Goal: Task Accomplishment & Management: Use online tool/utility

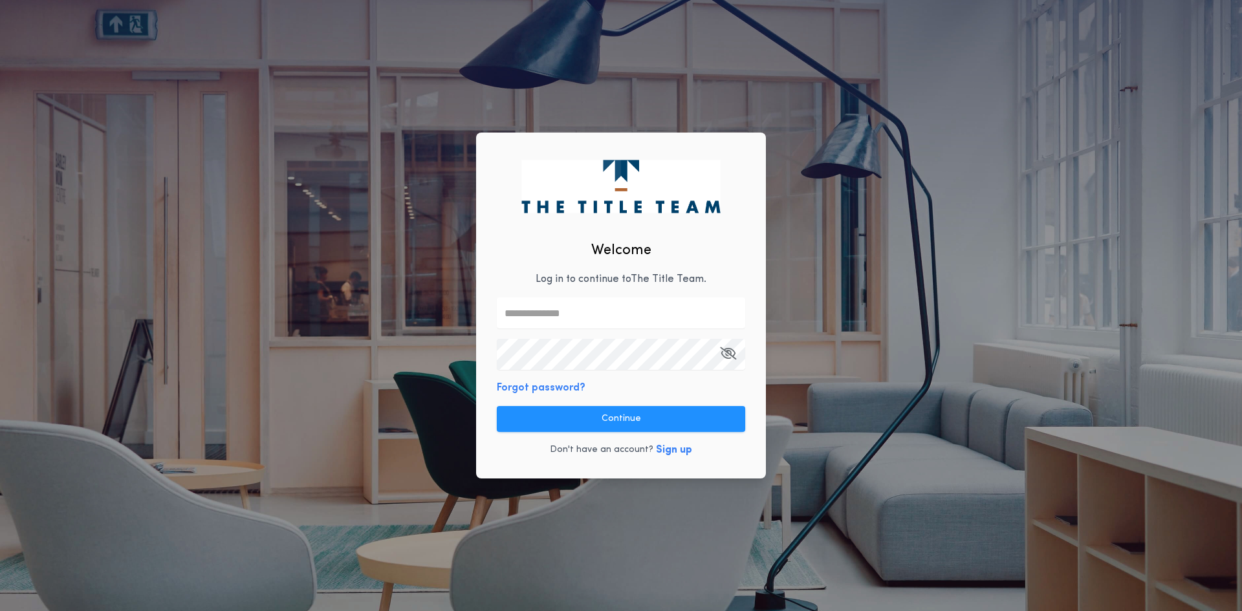
click at [565, 309] on input "text" at bounding box center [621, 313] width 248 height 31
type input "**********"
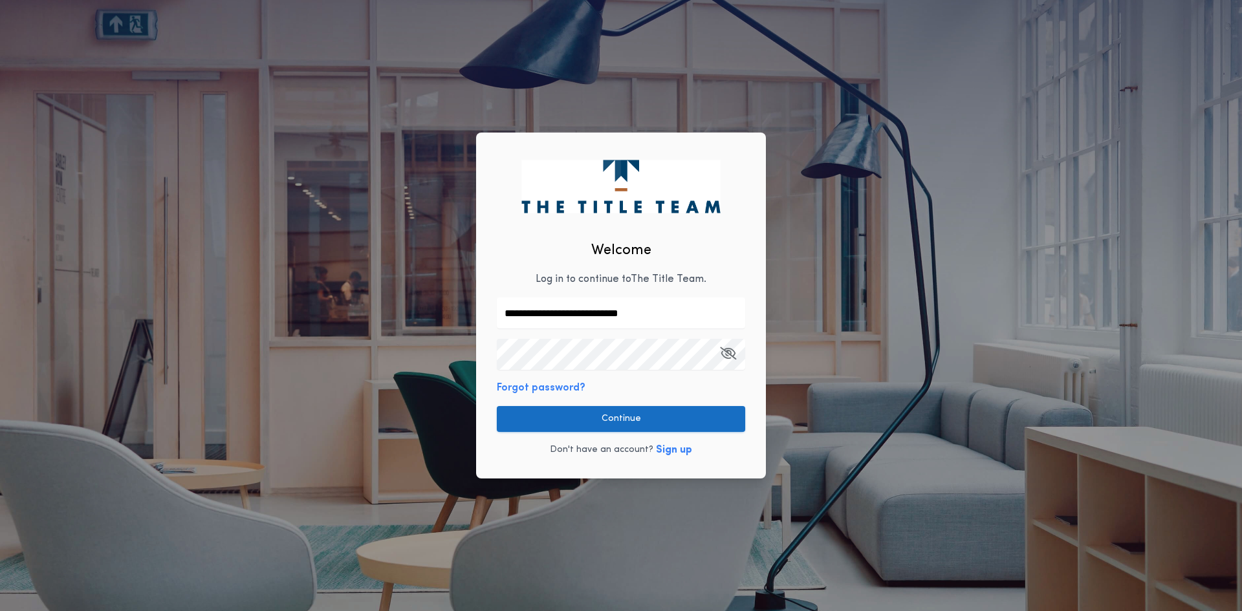
click at [598, 424] on button "Continue" at bounding box center [621, 419] width 248 height 26
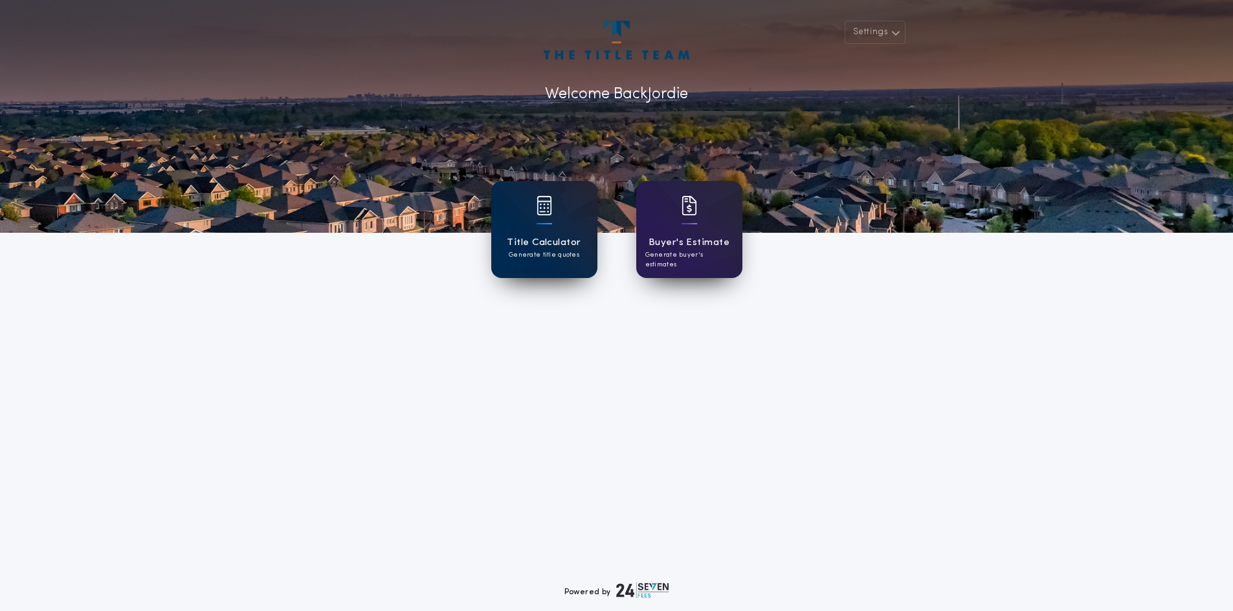
click at [533, 259] on p "Generate title quotes" at bounding box center [544, 255] width 71 height 10
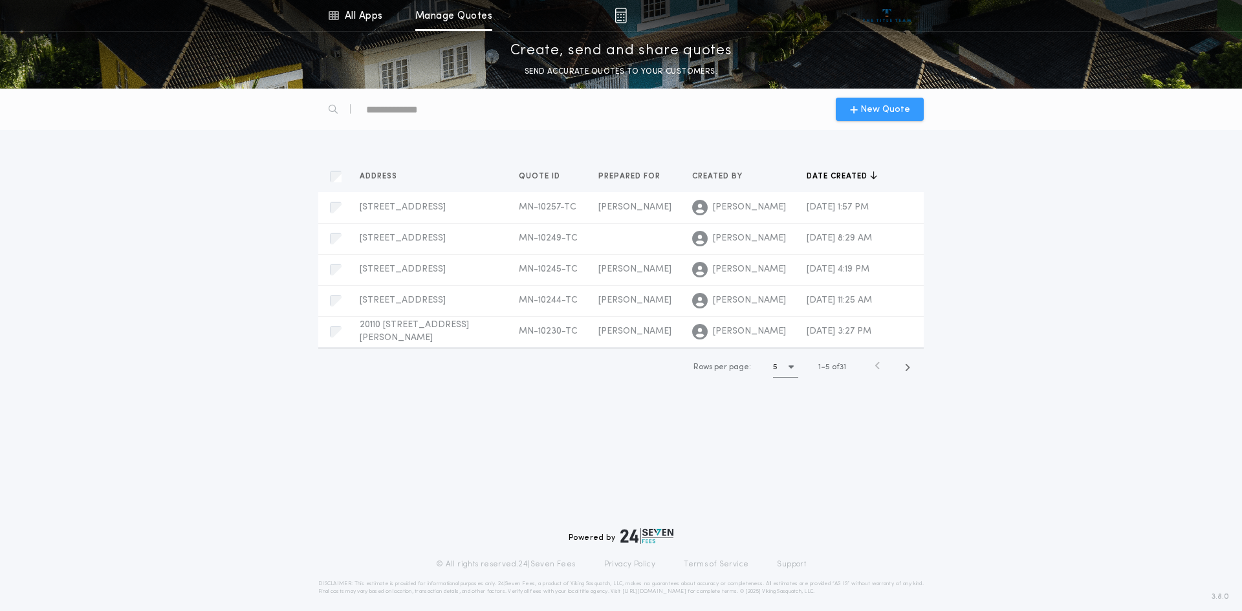
click at [885, 103] on span "New Quote" at bounding box center [886, 110] width 50 height 14
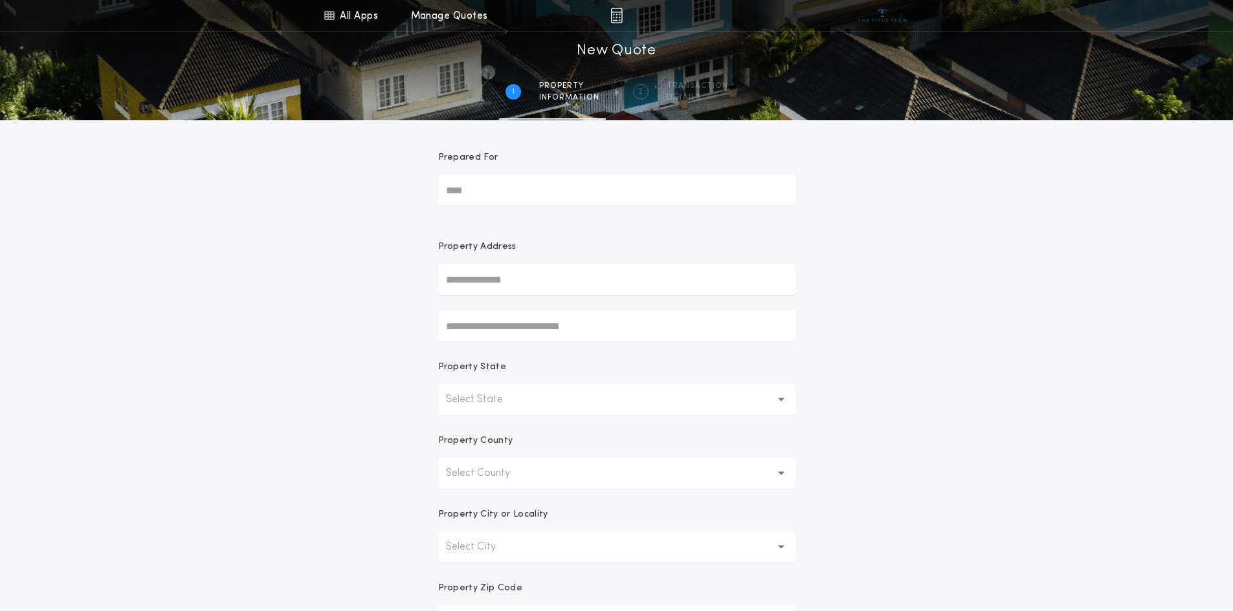
click at [554, 280] on input "text" at bounding box center [616, 279] width 357 height 31
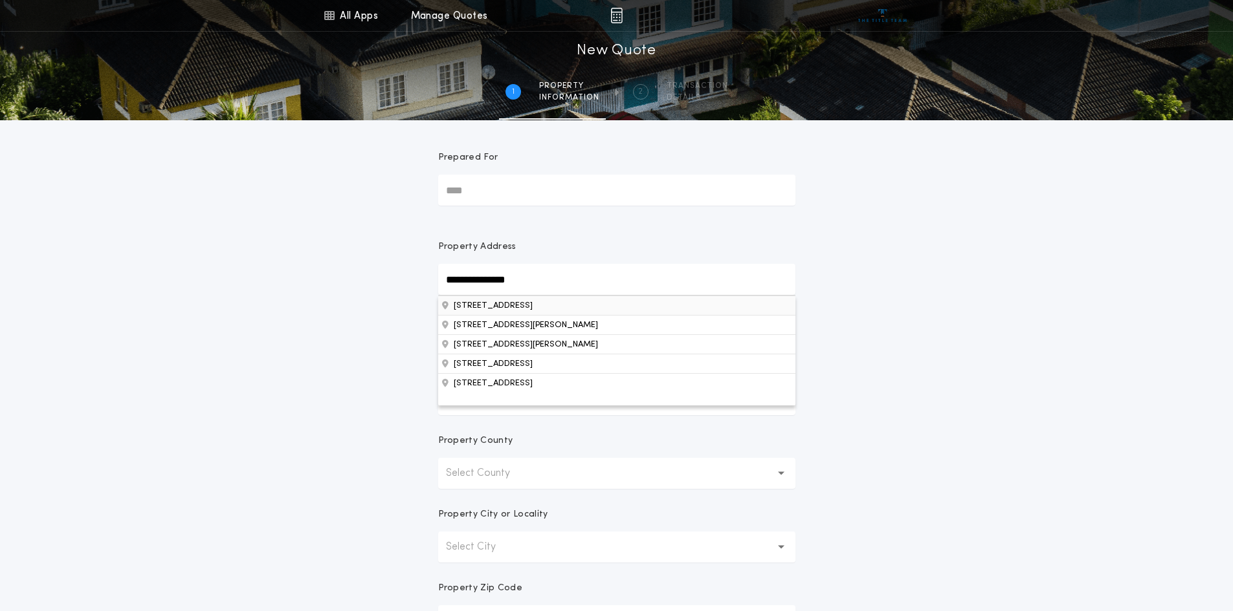
type input "**********"
click at [543, 303] on button "[STREET_ADDRESS]" at bounding box center [616, 305] width 357 height 19
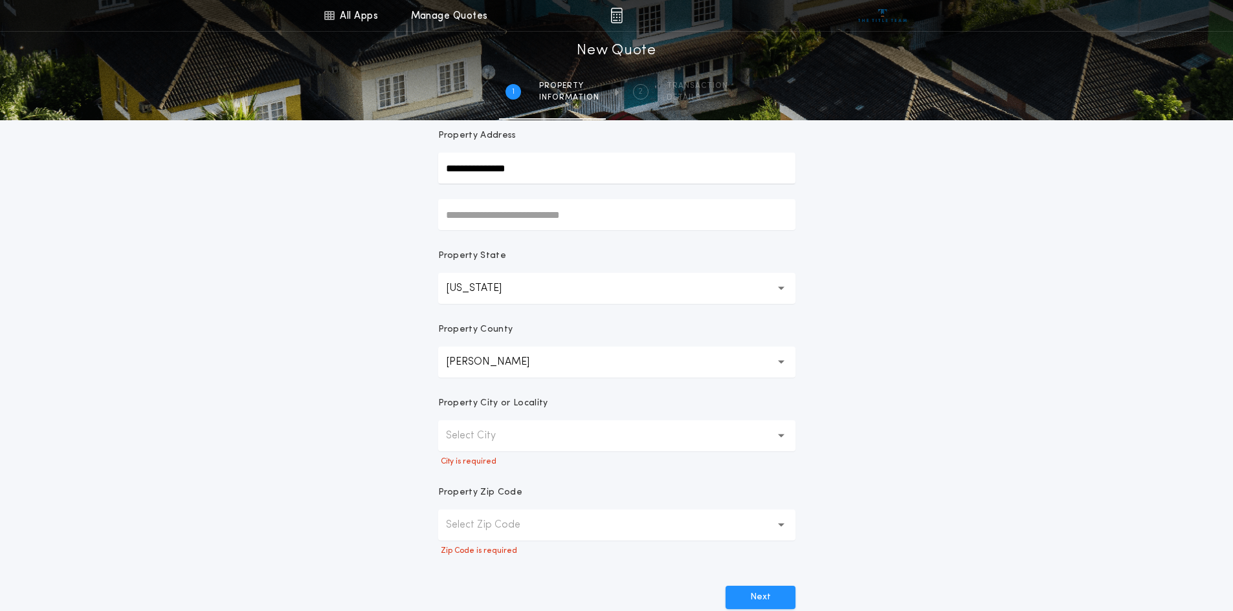
scroll to position [129, 0]
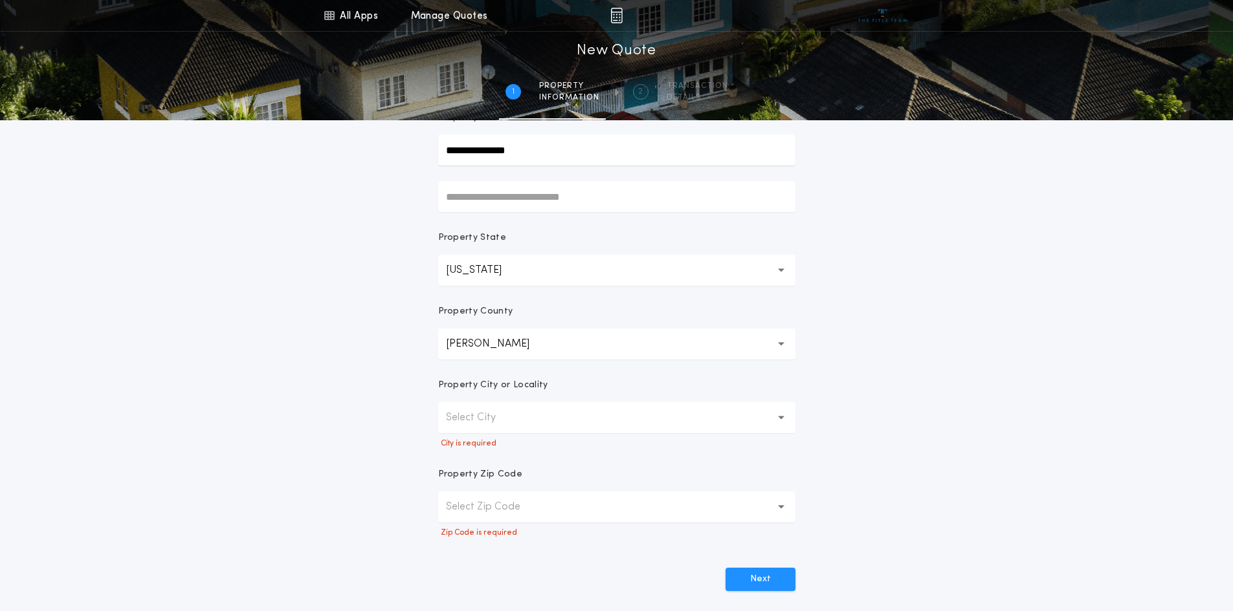
click at [575, 505] on button "Select Zip Code" at bounding box center [616, 507] width 357 height 31
click at [523, 545] on p "No data available" at bounding box center [616, 540] width 357 height 31
click at [543, 418] on button "Select City" at bounding box center [616, 417] width 357 height 31
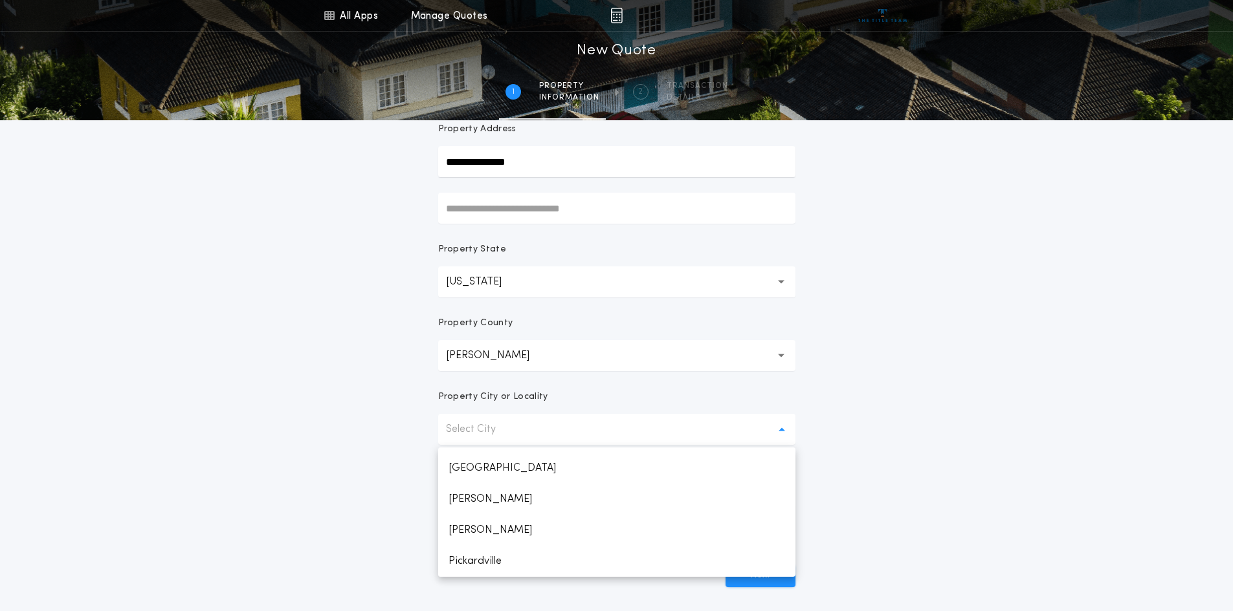
scroll to position [53, 0]
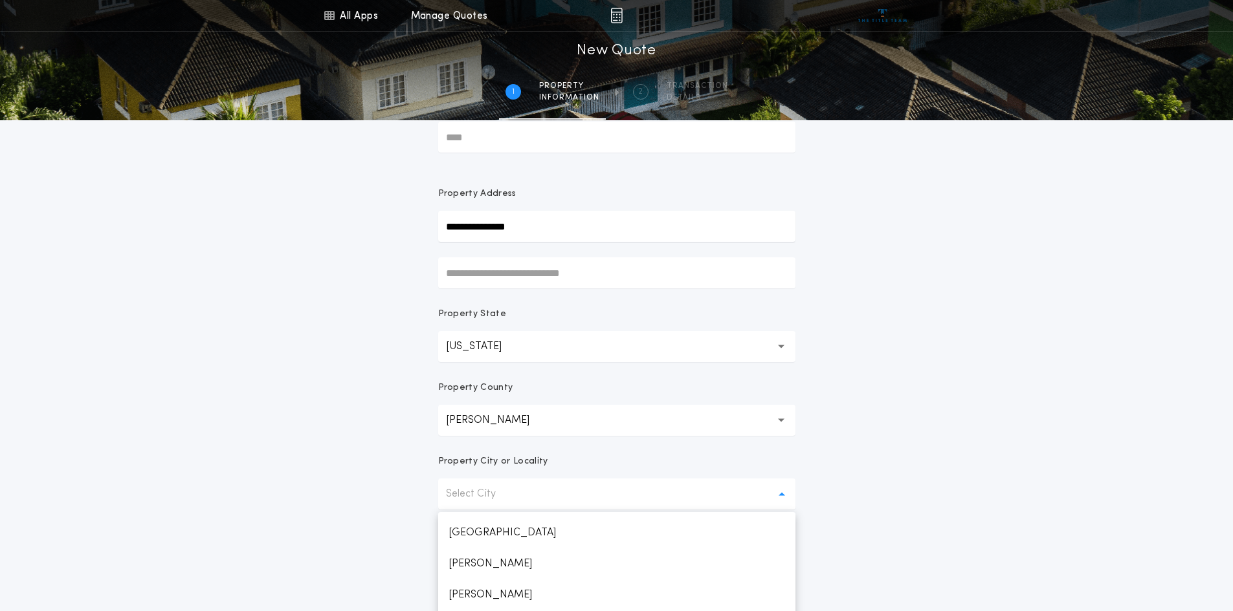
click at [206, 458] on div "**********" at bounding box center [616, 324] width 1233 height 755
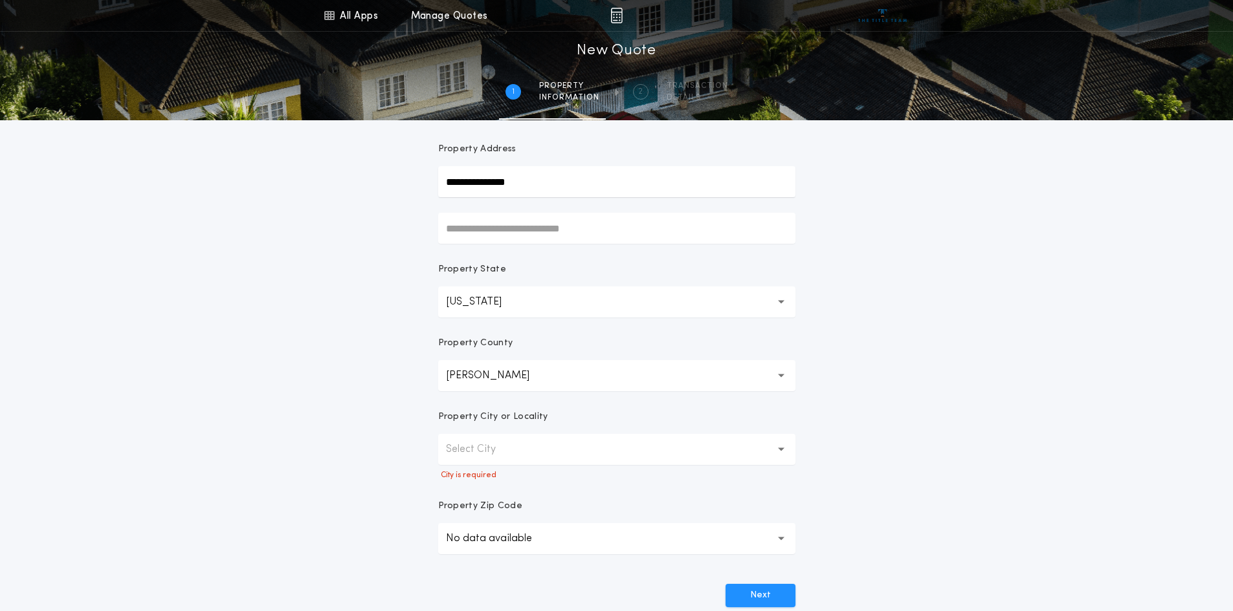
scroll to position [118, 0]
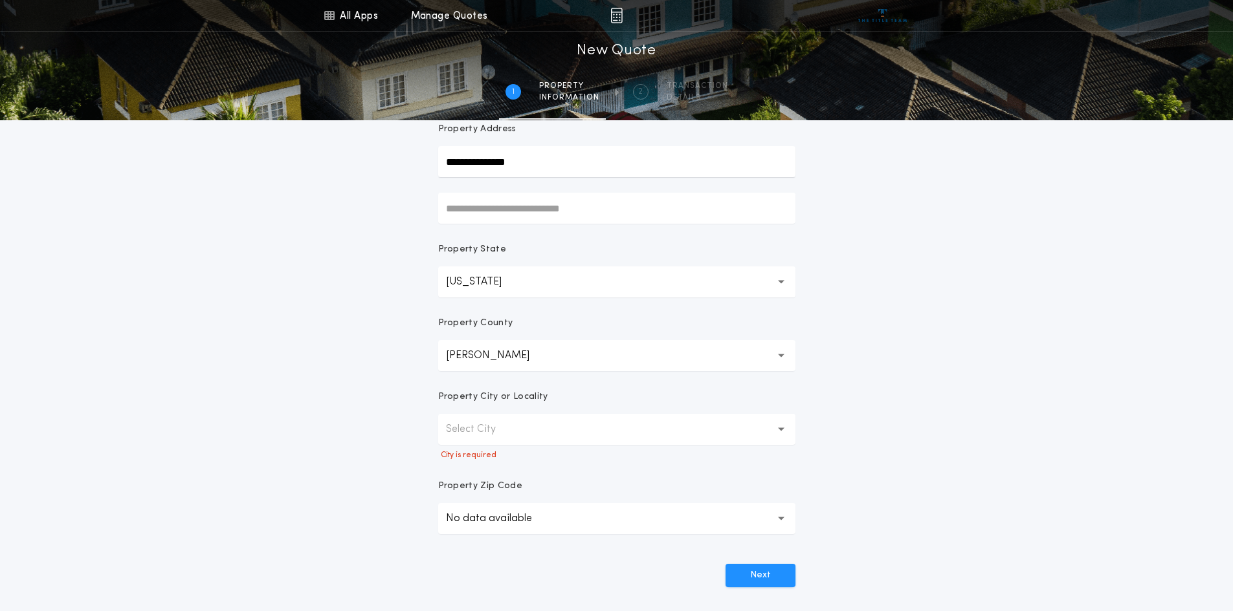
click at [664, 362] on button "[PERSON_NAME]" at bounding box center [616, 355] width 357 height 31
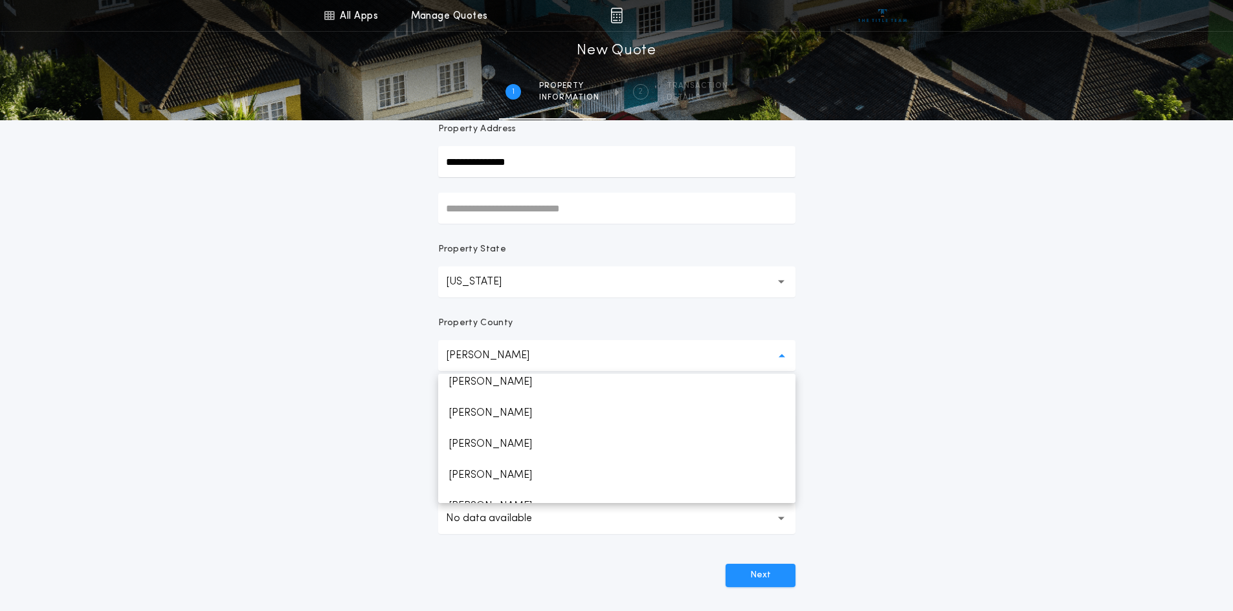
scroll to position [722, 0]
click at [495, 412] on p "[PERSON_NAME]" at bounding box center [616, 412] width 357 height 31
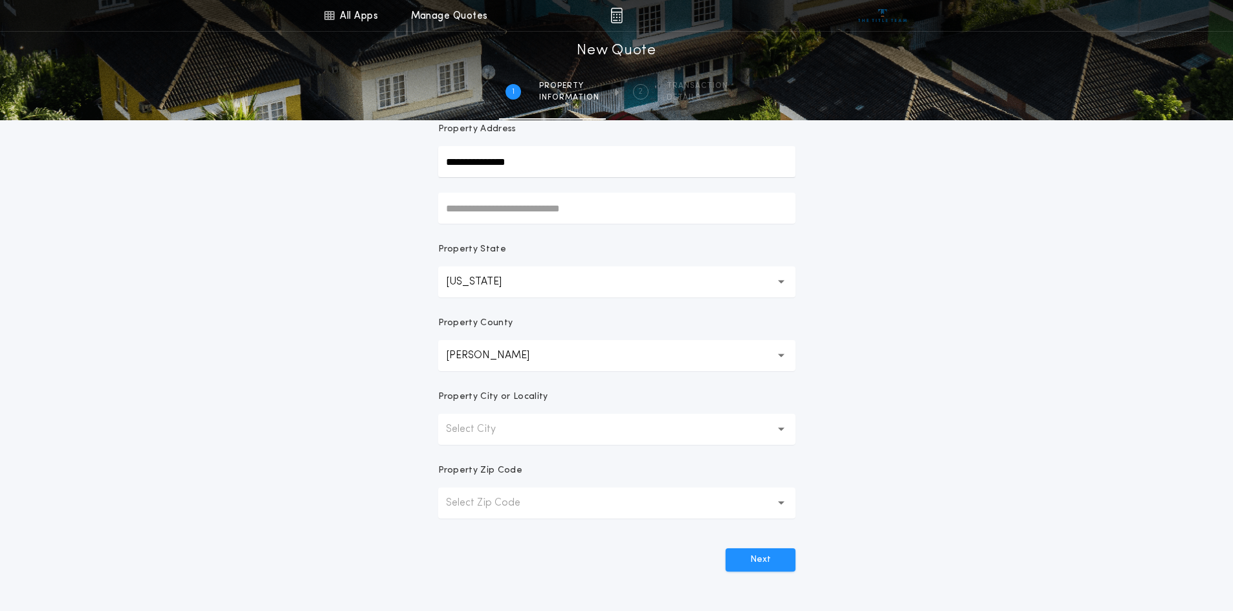
click at [517, 435] on button "Select City" at bounding box center [616, 429] width 357 height 31
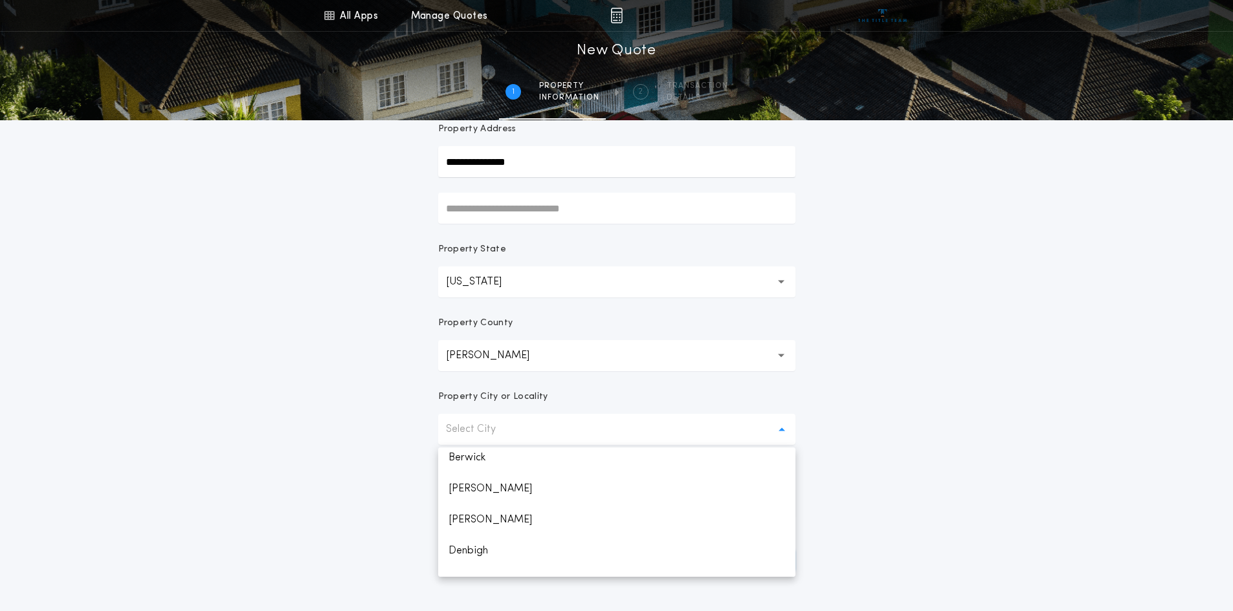
scroll to position [194, 0]
click at [488, 523] on p "[PERSON_NAME]" at bounding box center [616, 517] width 357 height 31
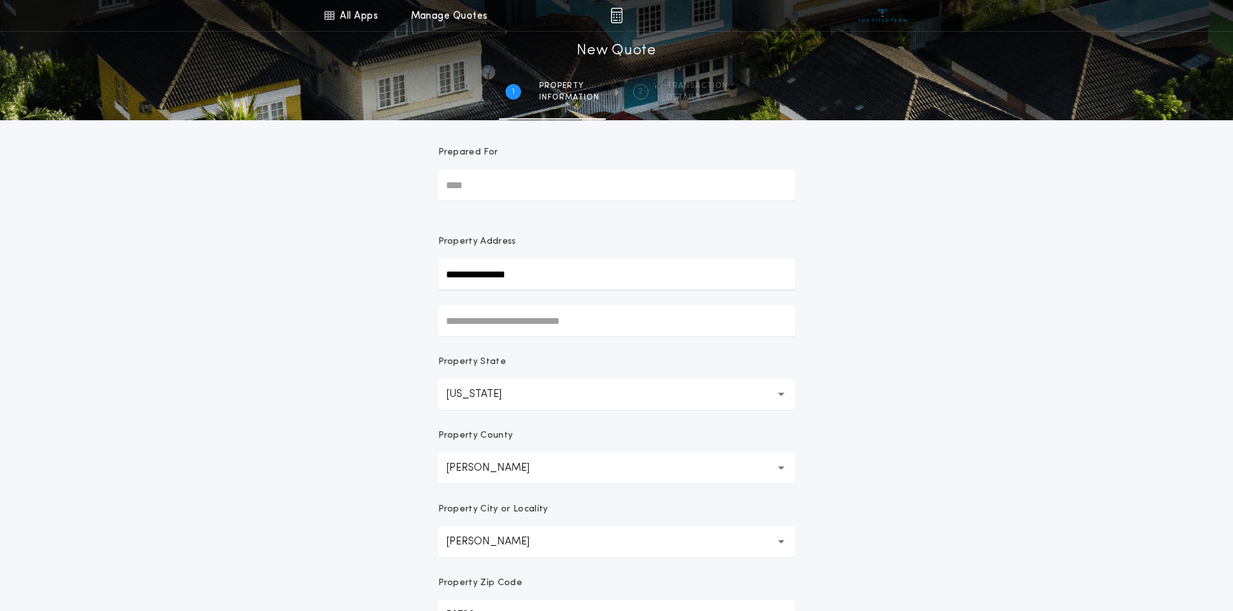
scroll to position [0, 0]
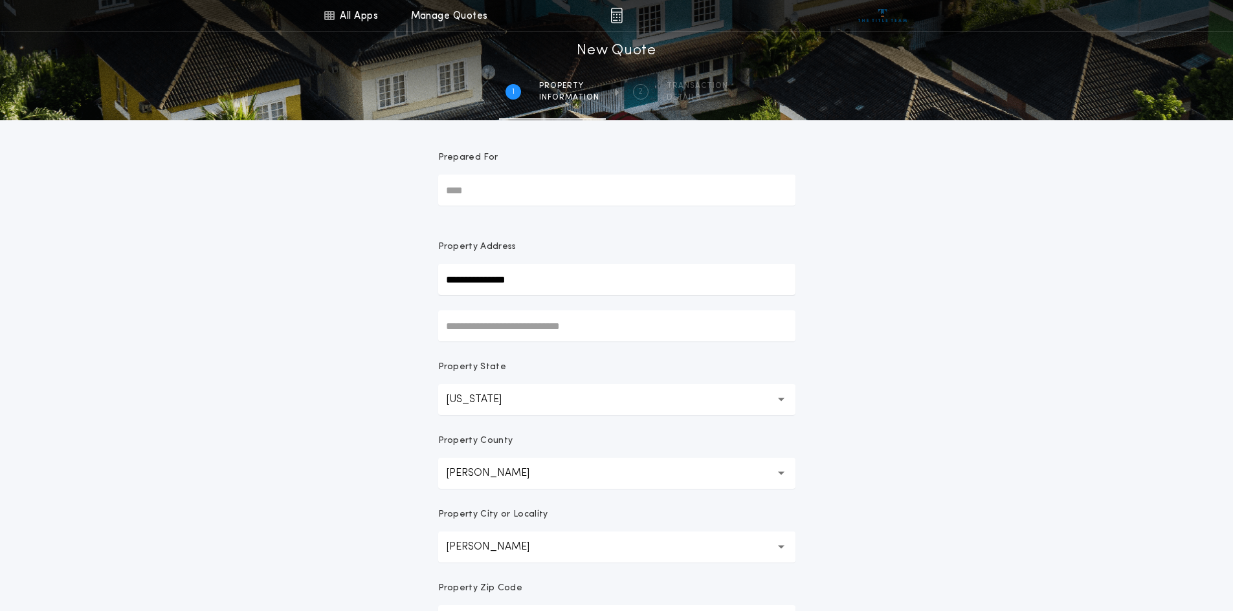
click at [628, 186] on input "Prepared For" at bounding box center [616, 190] width 357 height 31
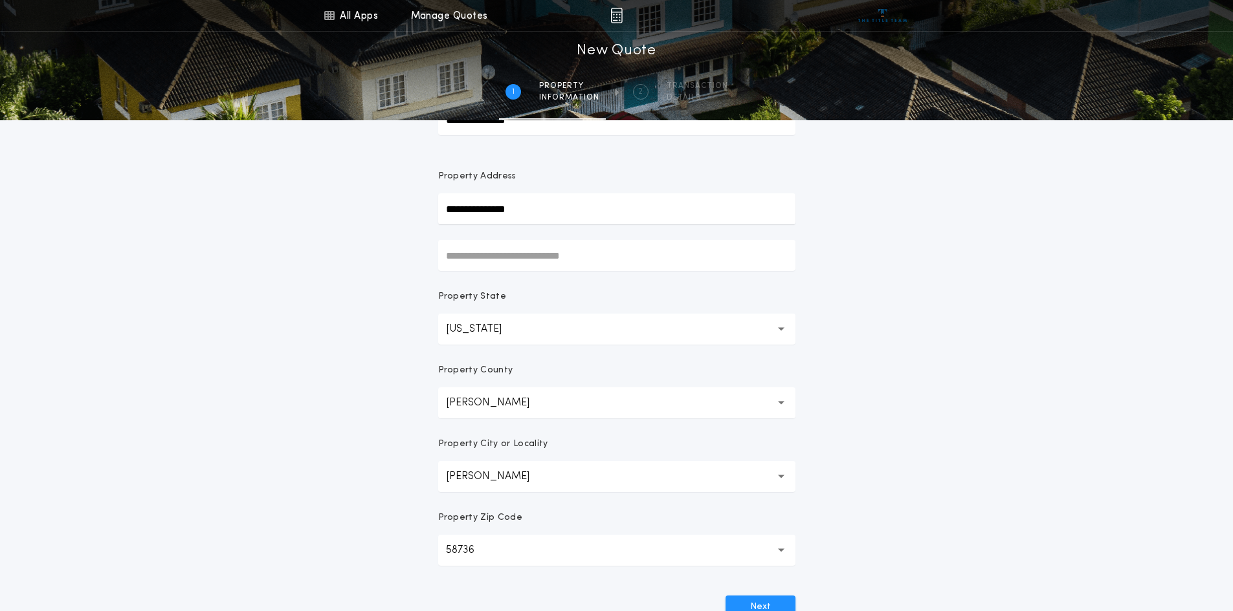
scroll to position [232, 0]
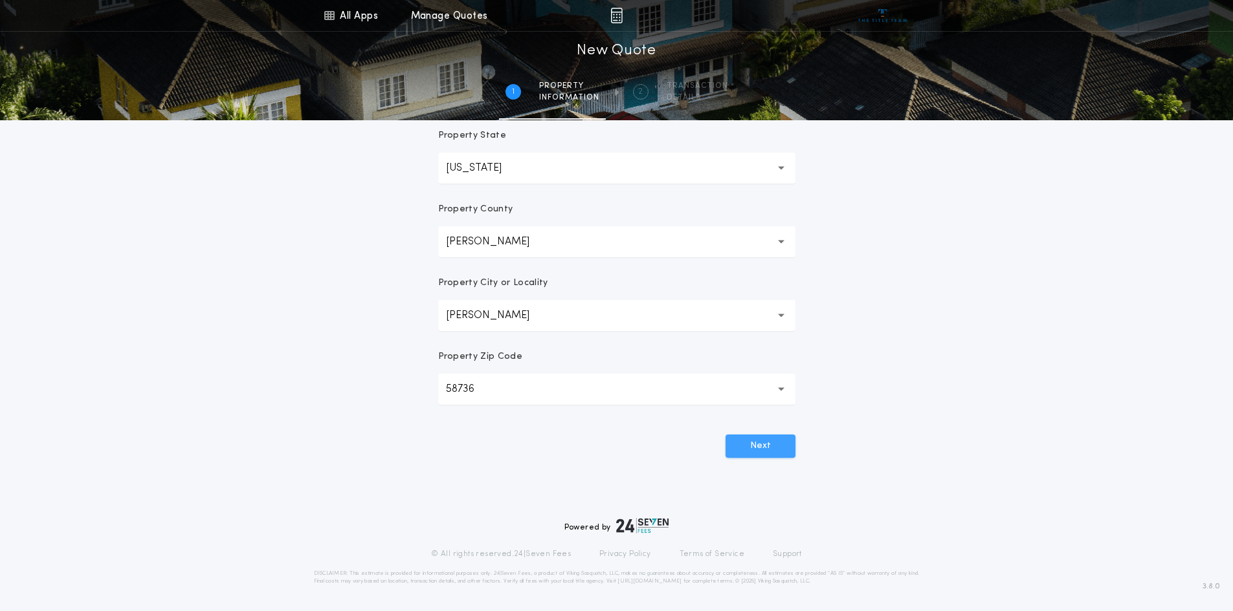
type input "**********"
click at [779, 440] on button "Next" at bounding box center [760, 446] width 70 height 23
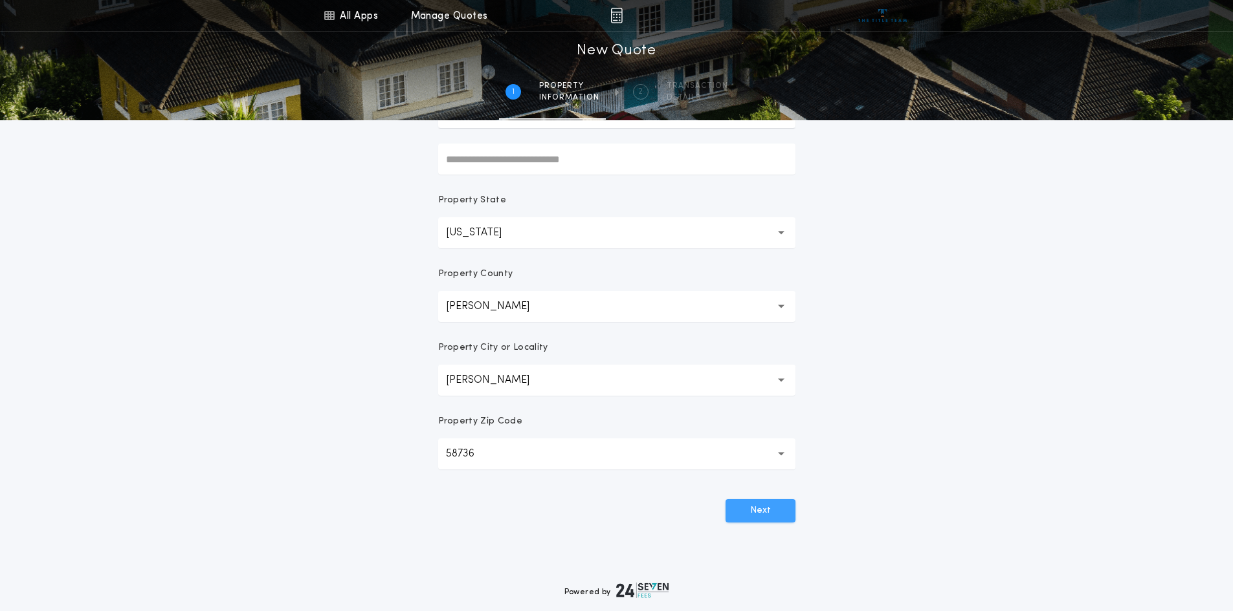
click at [732, 520] on button "Next" at bounding box center [760, 510] width 70 height 23
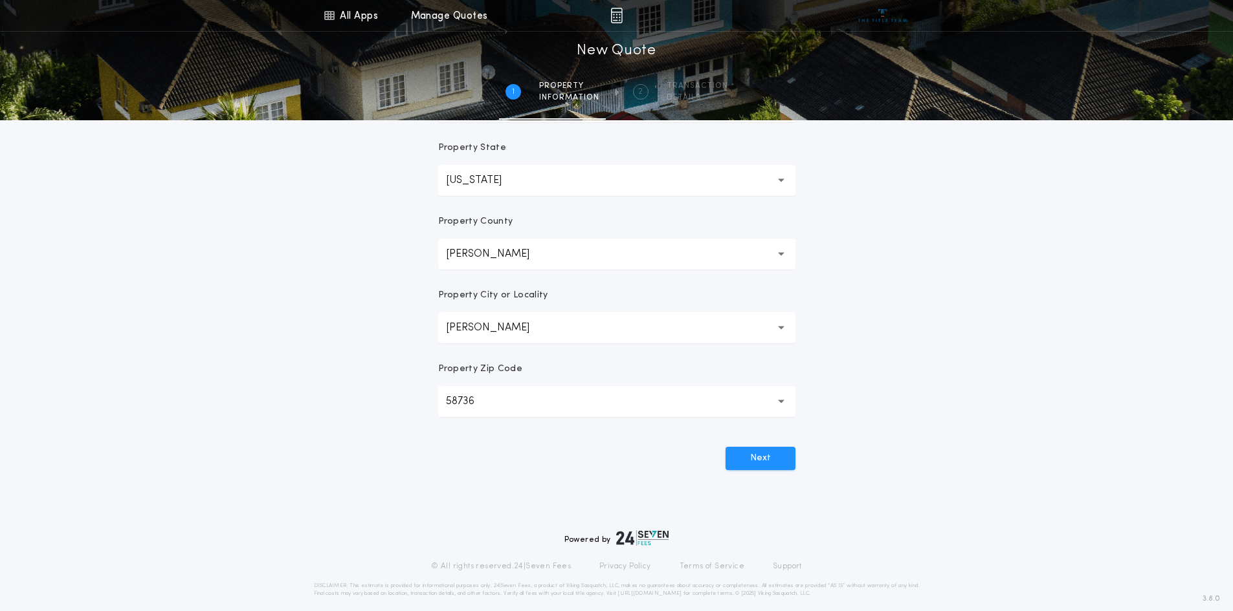
scroll to position [232, 0]
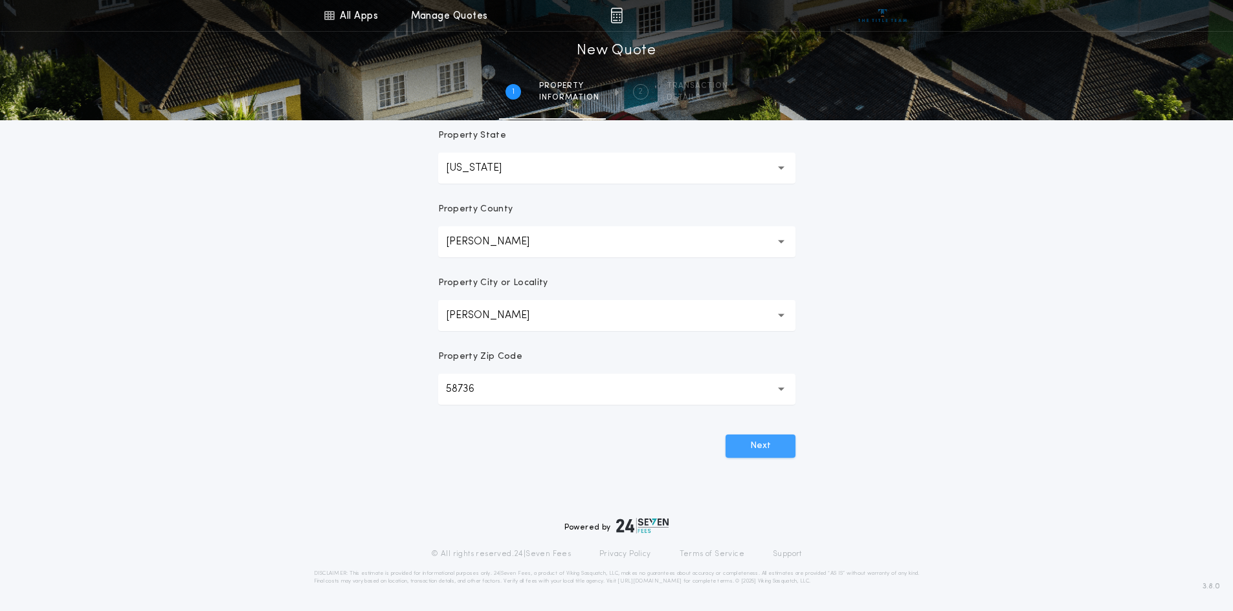
click at [761, 453] on button "Next" at bounding box center [760, 446] width 70 height 23
click at [768, 435] on button "Next" at bounding box center [760, 446] width 70 height 23
click at [760, 439] on button "Next" at bounding box center [760, 446] width 70 height 23
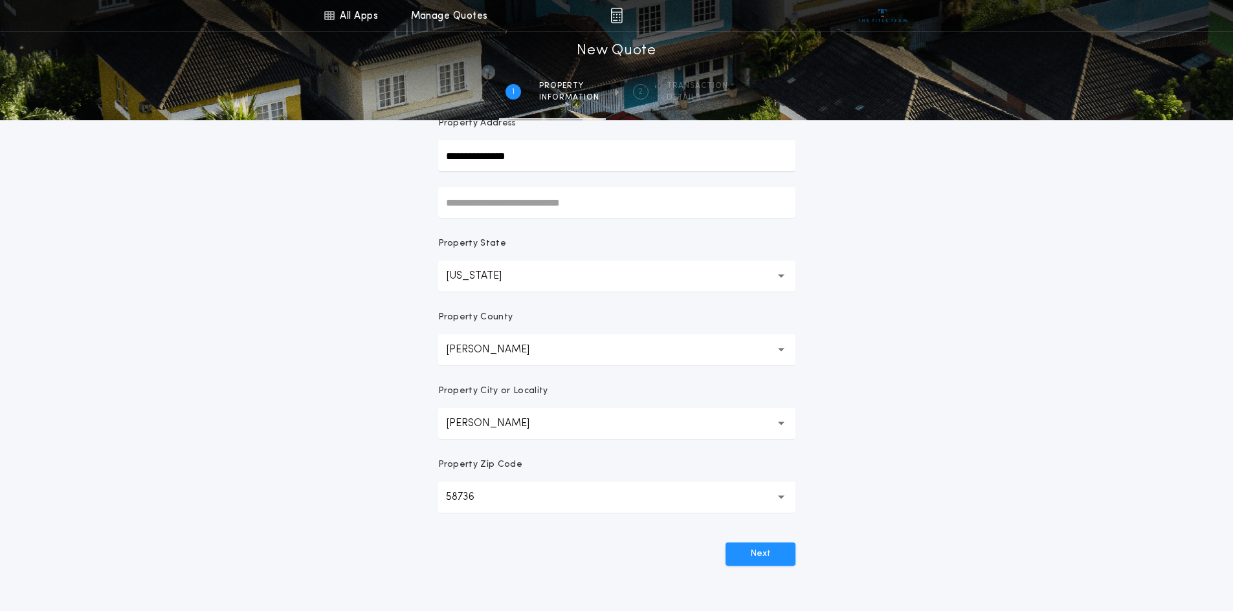
scroll to position [0, 0]
